Goal: Task Accomplishment & Management: Manage account settings

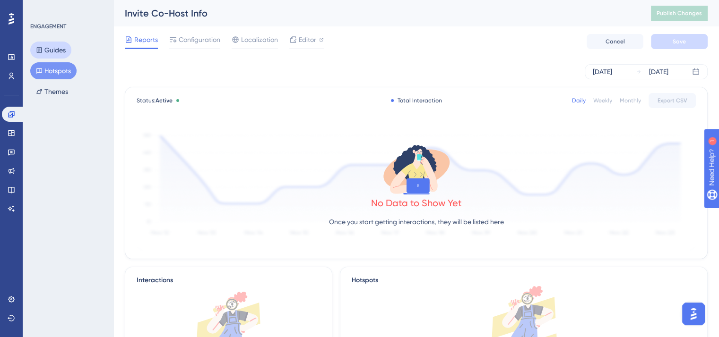
click at [53, 43] on button "Guides" at bounding box center [50, 50] width 41 height 17
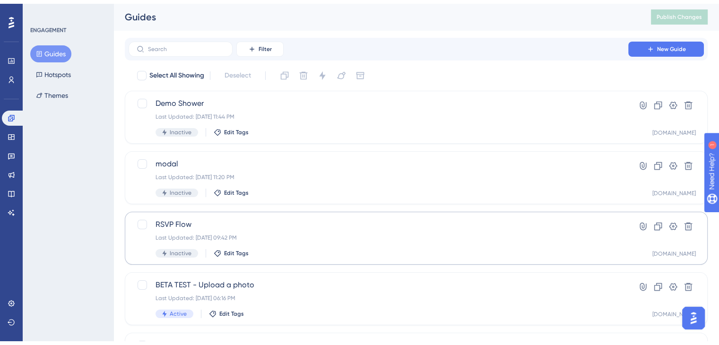
scroll to position [249, 0]
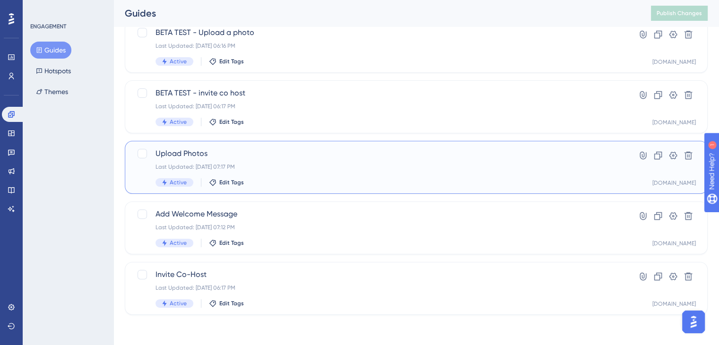
click at [279, 174] on div "Upload Photos Last Updated: [DATE] 07:17 PM Active Edit Tags" at bounding box center [378, 167] width 446 height 39
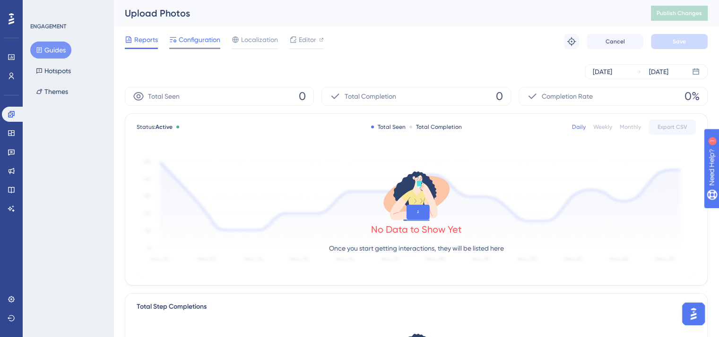
click at [195, 40] on span "Configuration" at bounding box center [200, 39] width 42 height 11
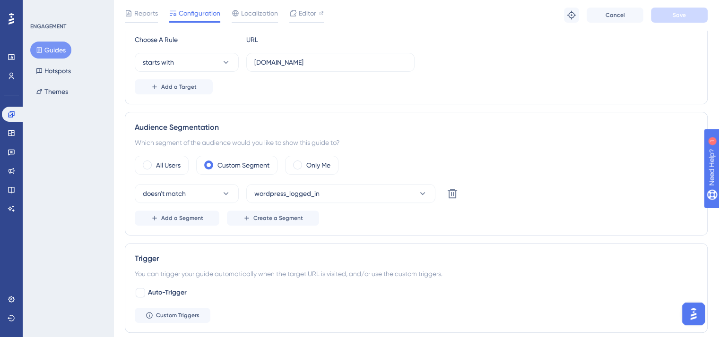
scroll to position [253, 0]
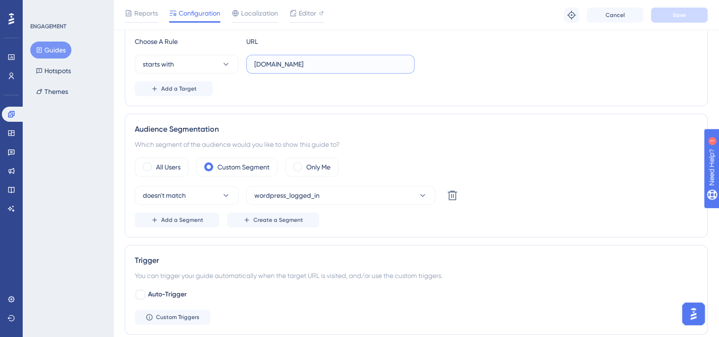
click at [376, 61] on input "[DOMAIN_NAME]" at bounding box center [330, 64] width 152 height 10
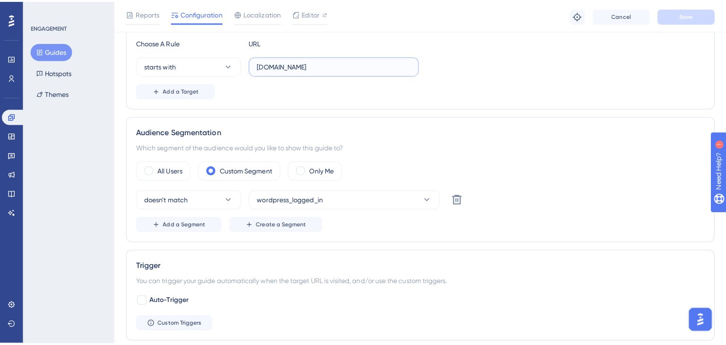
scroll to position [0, 0]
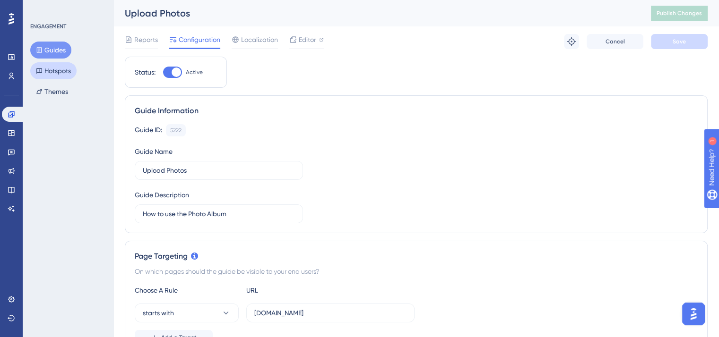
click at [51, 66] on button "Hotspots" at bounding box center [53, 70] width 46 height 17
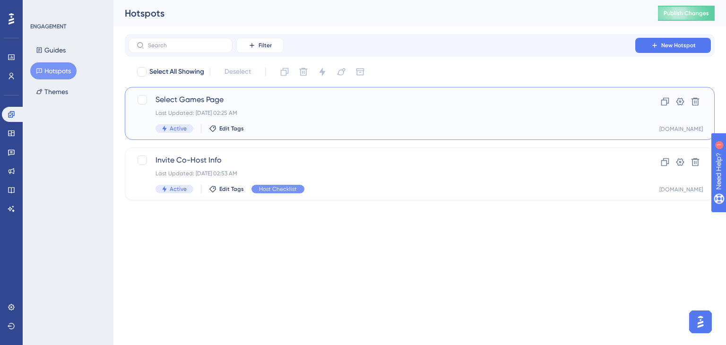
click at [345, 120] on div "Select Games Page Last Updated: [DATE] 02:25 AM Active Edit Tags" at bounding box center [381, 113] width 453 height 39
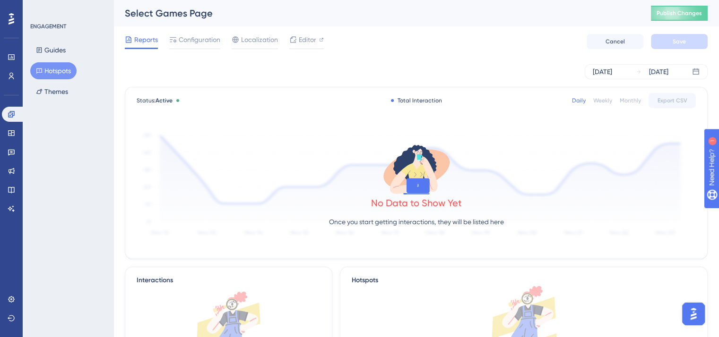
click at [60, 72] on button "Hotspots" at bounding box center [53, 70] width 46 height 17
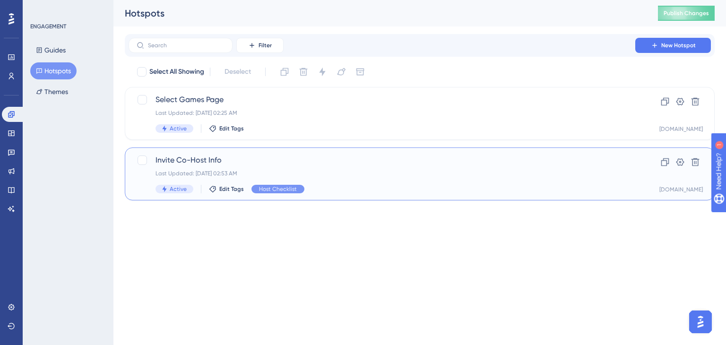
click at [370, 176] on div "Last Updated: [DATE] 02:53 AM" at bounding box center [381, 174] width 453 height 8
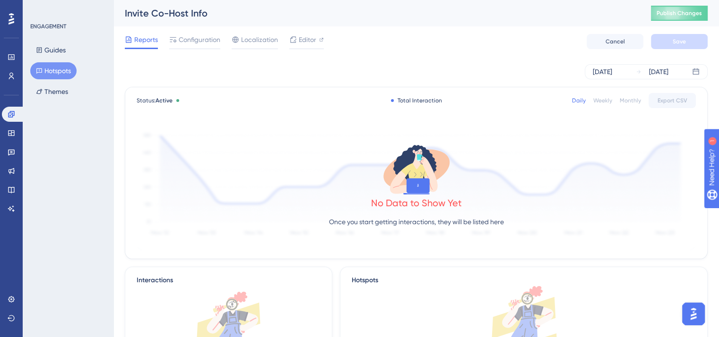
click at [60, 72] on button "Hotspots" at bounding box center [53, 70] width 46 height 17
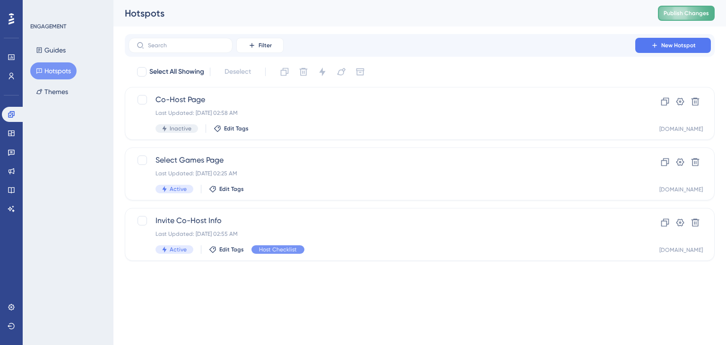
click at [696, 18] on button "Publish Changes" at bounding box center [686, 13] width 57 height 15
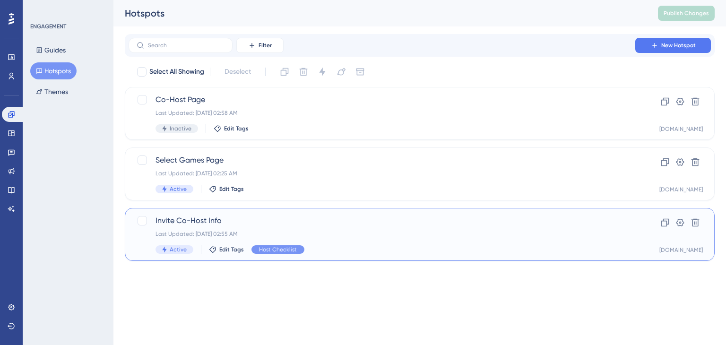
click at [211, 215] on span "Invite Co-Host Info" at bounding box center [381, 220] width 453 height 11
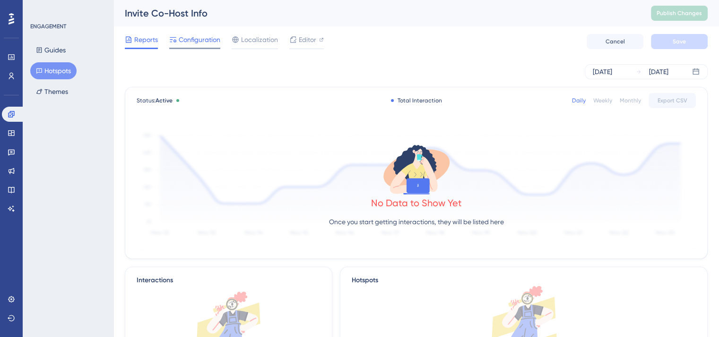
click at [174, 40] on icon at bounding box center [173, 39] width 7 height 5
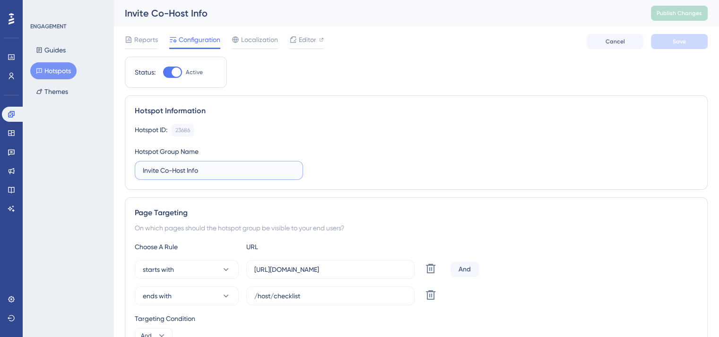
click at [152, 172] on input "Invite Co-Host Info" at bounding box center [219, 170] width 152 height 10
type input "Checklist Page"
click at [682, 38] on span "Save" at bounding box center [678, 42] width 13 height 8
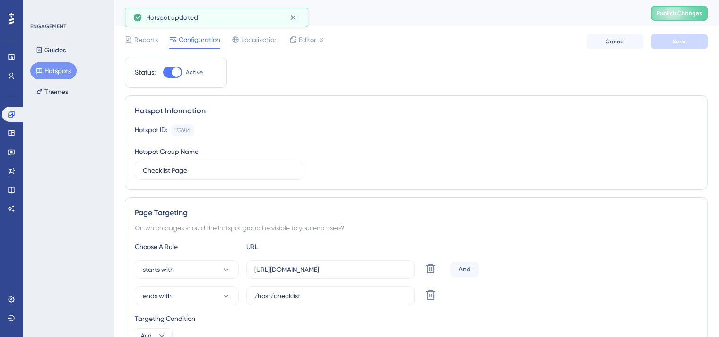
click at [62, 69] on button "Hotspots" at bounding box center [53, 70] width 46 height 17
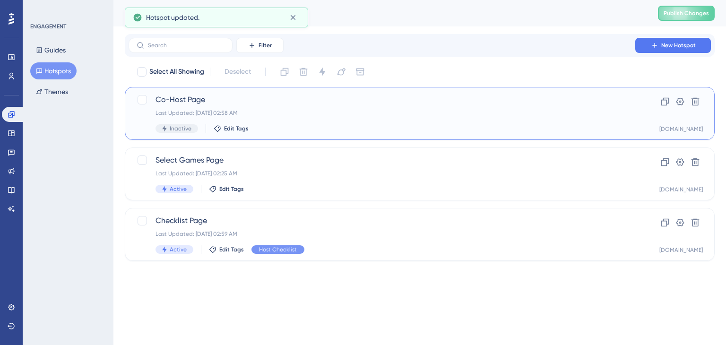
click at [217, 103] on span "Co-Host Page" at bounding box center [381, 99] width 453 height 11
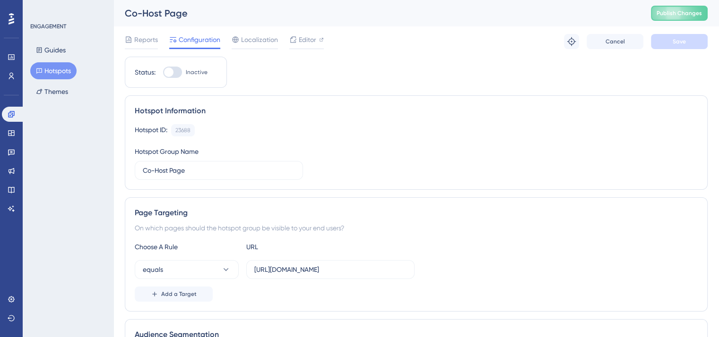
click at [173, 70] on div at bounding box center [172, 72] width 19 height 11
click at [163, 72] on input "Inactive" at bounding box center [163, 72] width 0 height 0
checkbox input "true"
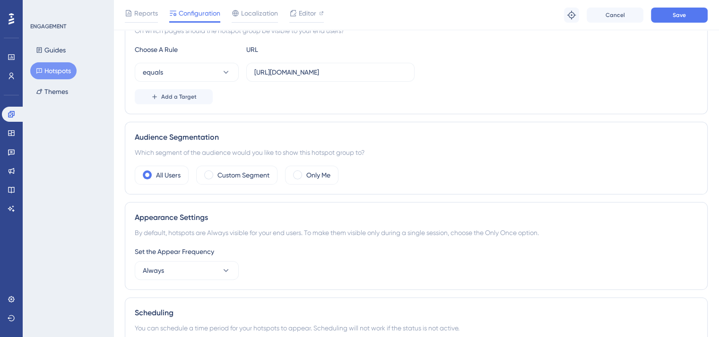
scroll to position [202, 0]
click at [226, 75] on icon at bounding box center [225, 71] width 9 height 9
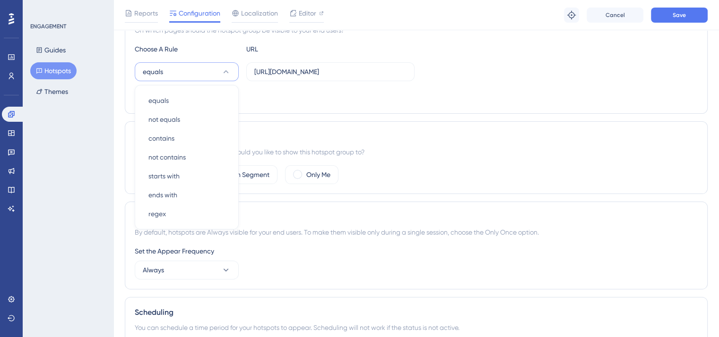
scroll to position [189, 0]
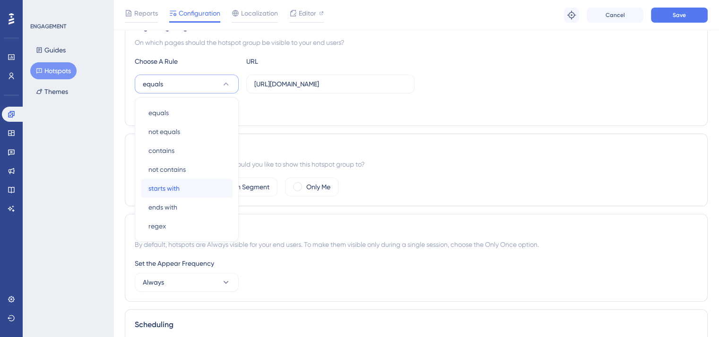
click at [185, 185] on div "starts with starts with" at bounding box center [186, 188] width 77 height 19
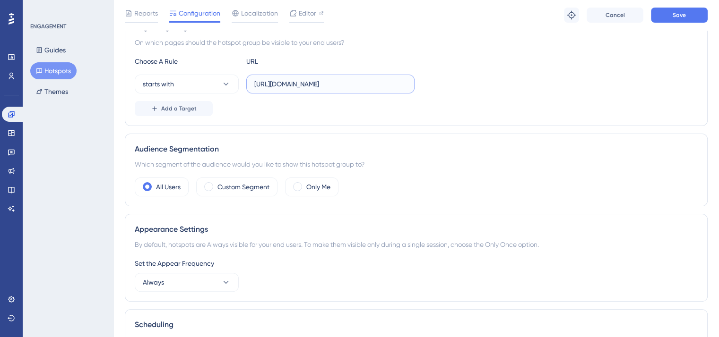
drag, startPoint x: 380, startPoint y: 81, endPoint x: 355, endPoint y: 84, distance: 24.7
click at [355, 84] on input "https://my.webbabyshower.com/jen-jul25/host/cohost" at bounding box center [330, 84] width 152 height 10
type input "https://my.webbabyshower.com/"
click at [165, 109] on span "Add a Target" at bounding box center [178, 109] width 35 height 8
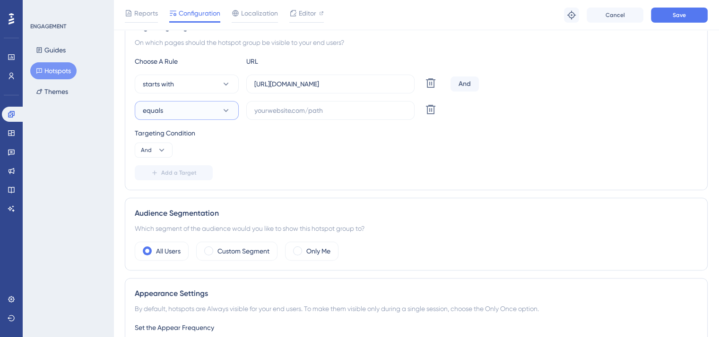
click at [176, 117] on button "equals" at bounding box center [187, 110] width 104 height 19
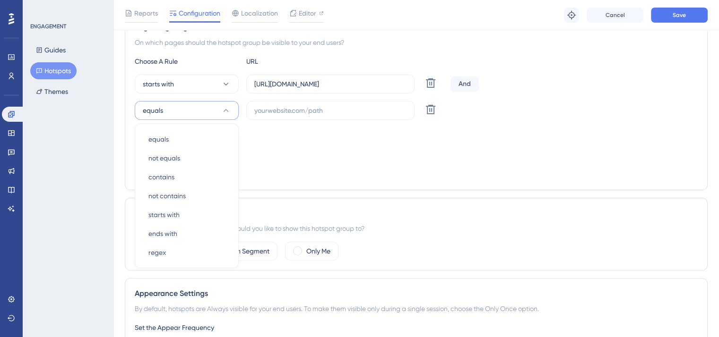
scroll to position [216, 0]
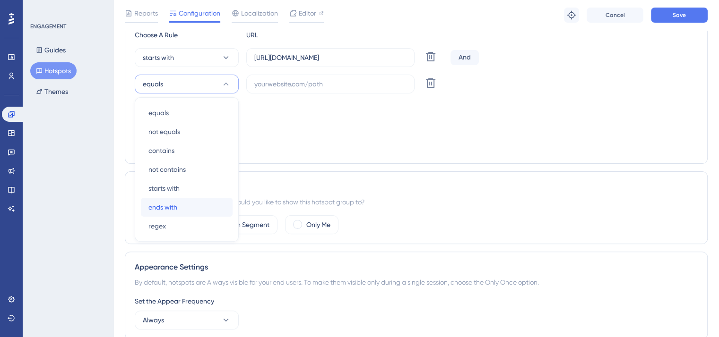
click at [176, 202] on span "ends with" at bounding box center [162, 207] width 29 height 11
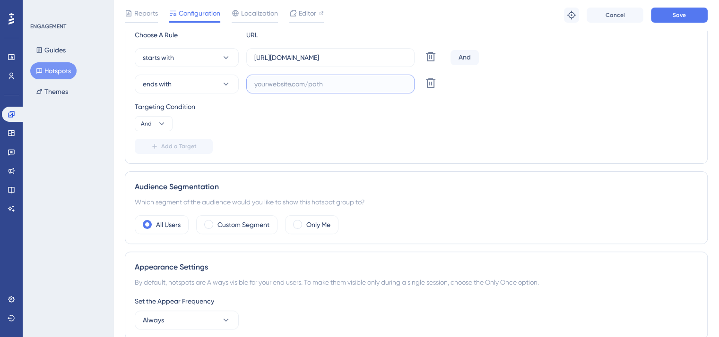
click at [331, 86] on input "text" at bounding box center [330, 84] width 152 height 10
paste input "/host/cohost"
type input "/host/cohost"
click at [683, 10] on button "Save" at bounding box center [679, 15] width 57 height 15
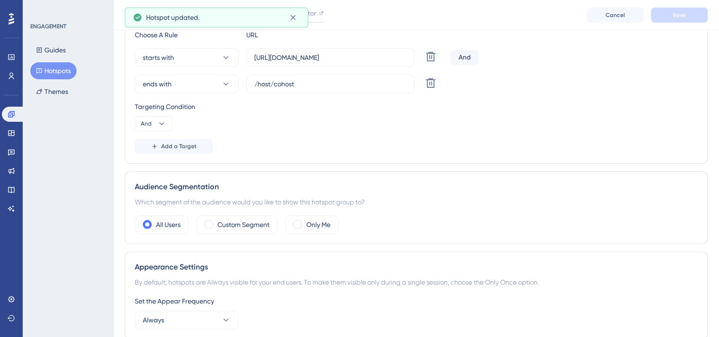
scroll to position [0, 0]
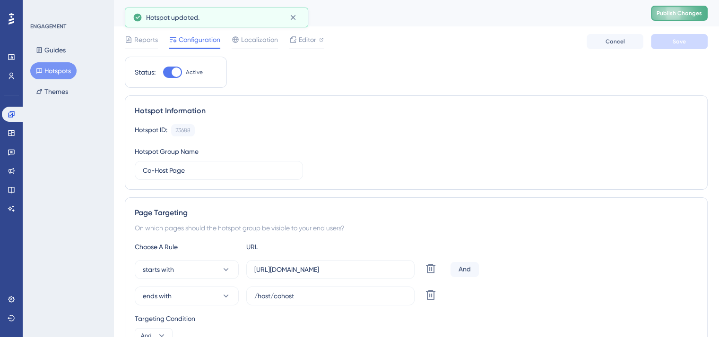
click at [682, 10] on span "Publish Changes" at bounding box center [678, 13] width 45 height 8
